Goal: Transaction & Acquisition: Obtain resource

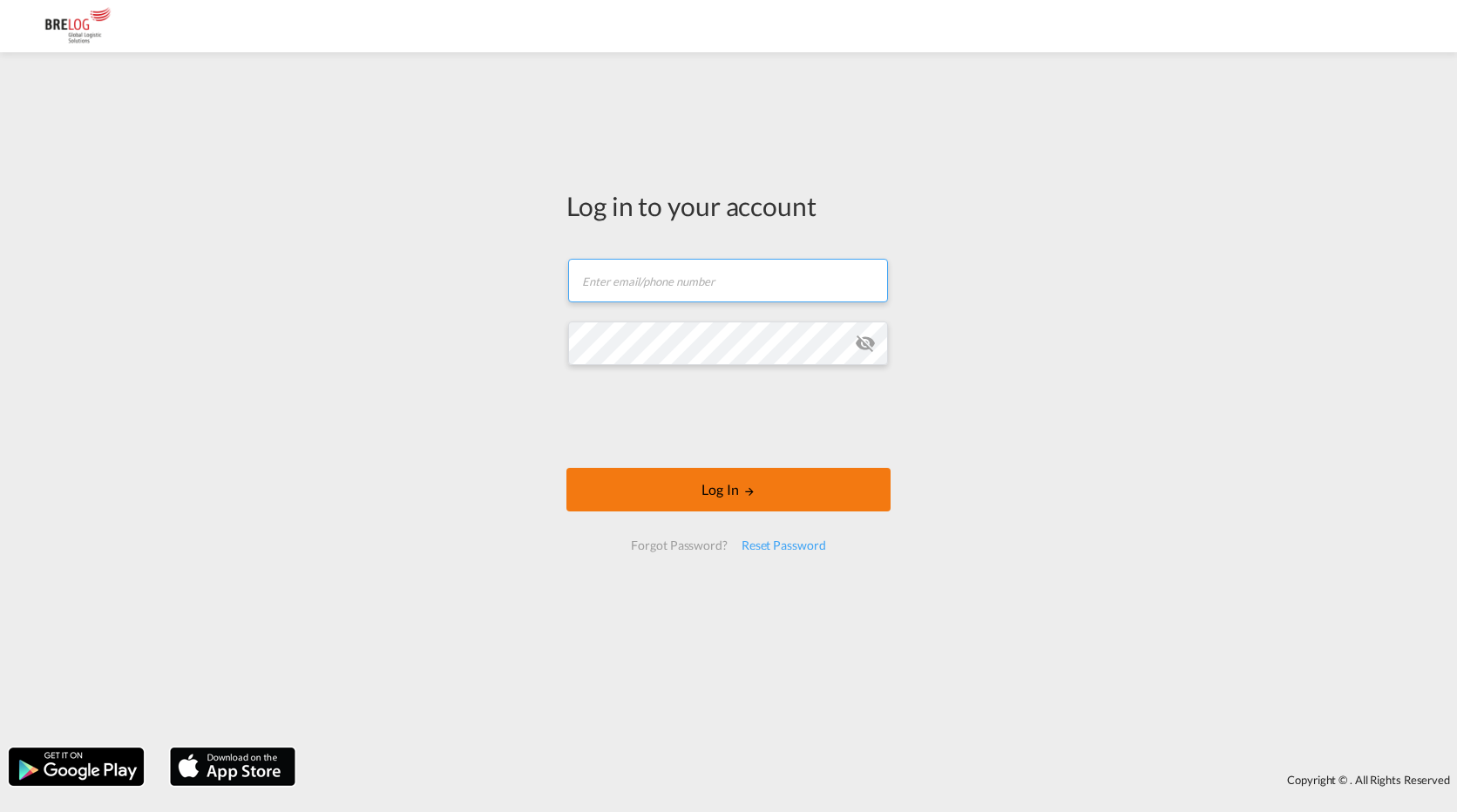
type input "[PERSON_NAME][EMAIL_ADDRESS][DOMAIN_NAME]"
click at [748, 488] on md-icon "LOGIN" at bounding box center [750, 492] width 13 height 13
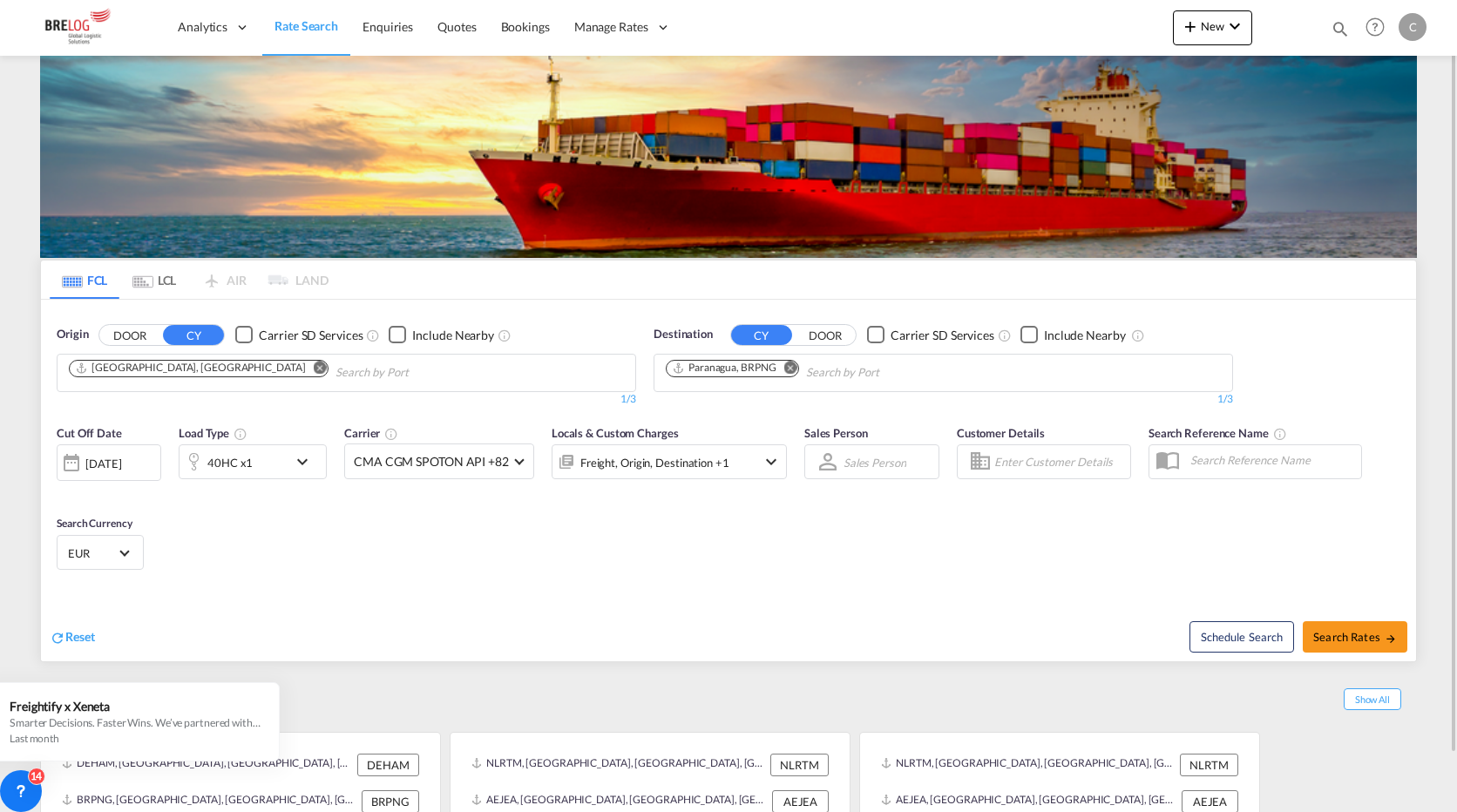
click at [786, 368] on md-icon "Remove" at bounding box center [791, 367] width 14 height 14
type input "[GEOGRAPHIC_DATA]"
click at [723, 412] on div "Port-of-[GEOGRAPHIC_DATA] [GEOGRAPHIC_DATA] TTPOS" at bounding box center [801, 413] width 331 height 52
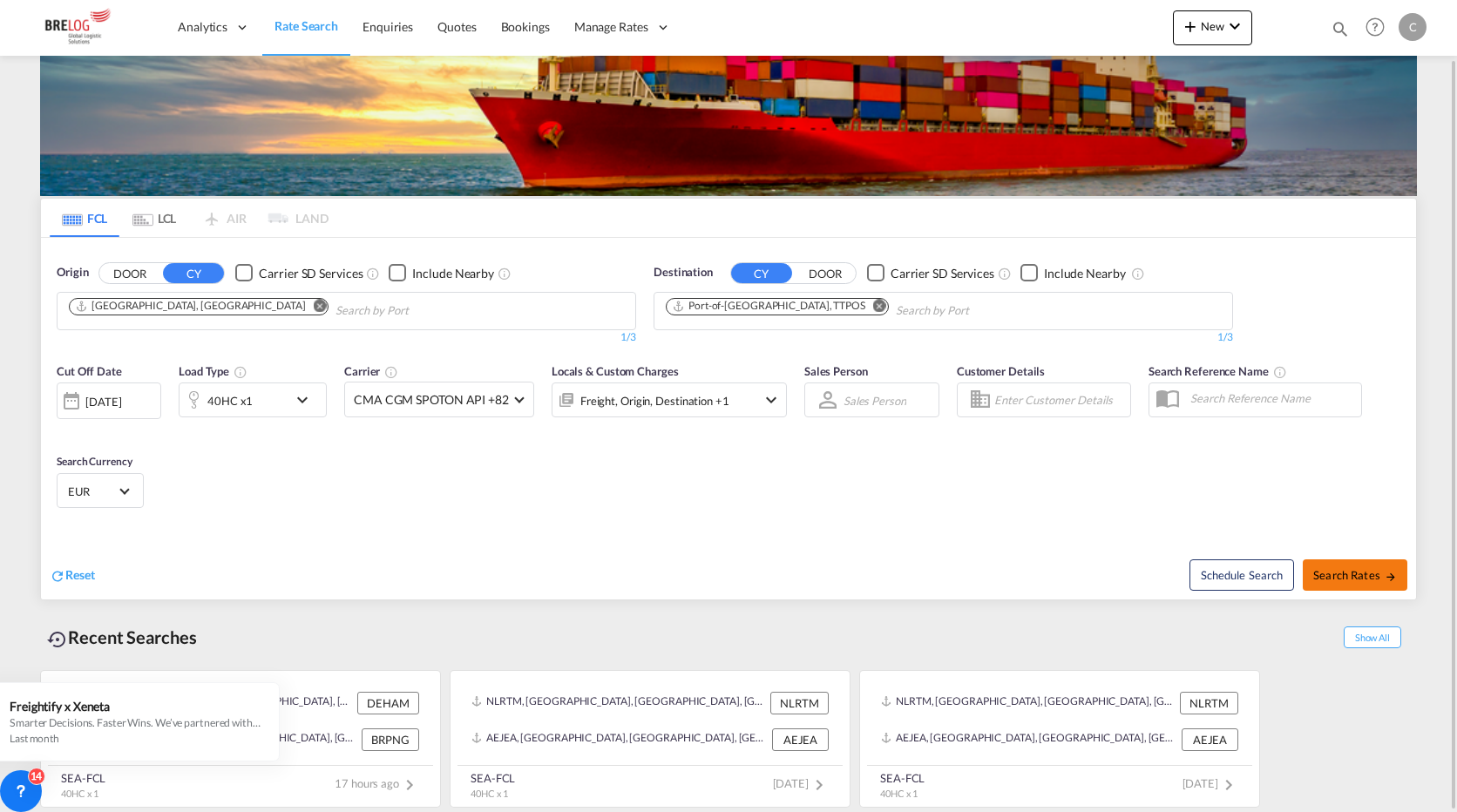
click at [1371, 573] on span "Search Rates" at bounding box center [1355, 574] width 84 height 14
type input "DEHAM to TTPOS / [DATE]"
